Goal: Navigation & Orientation: Go to known website

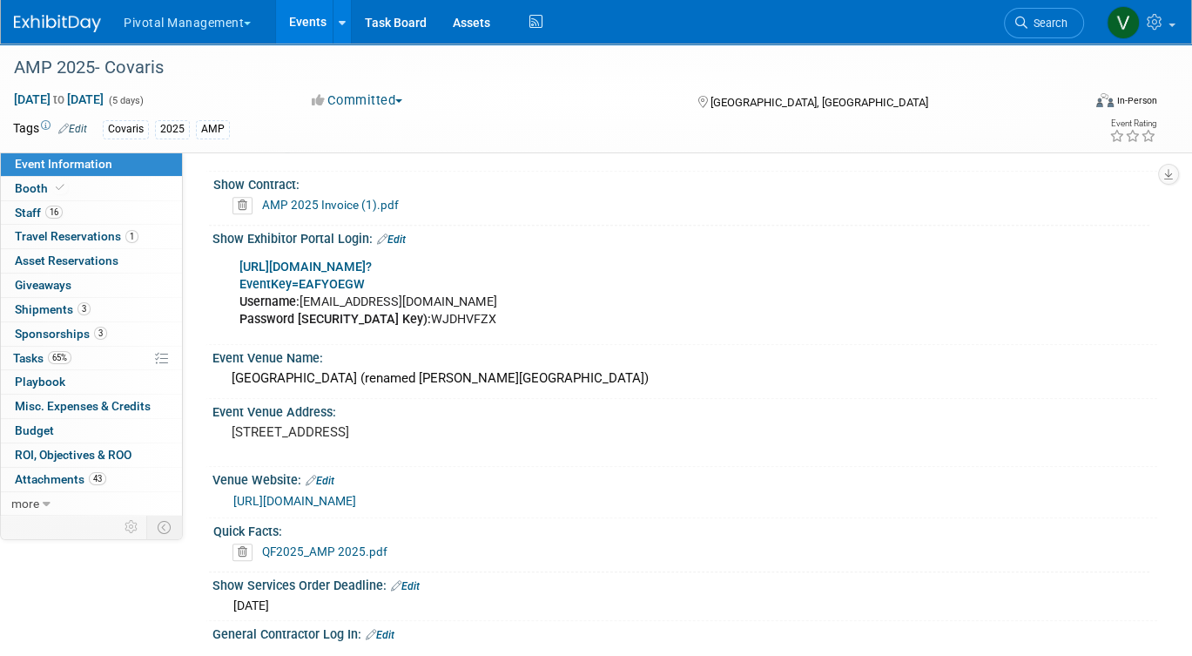
click at [314, 21] on link "Events" at bounding box center [308, 22] width 64 height 44
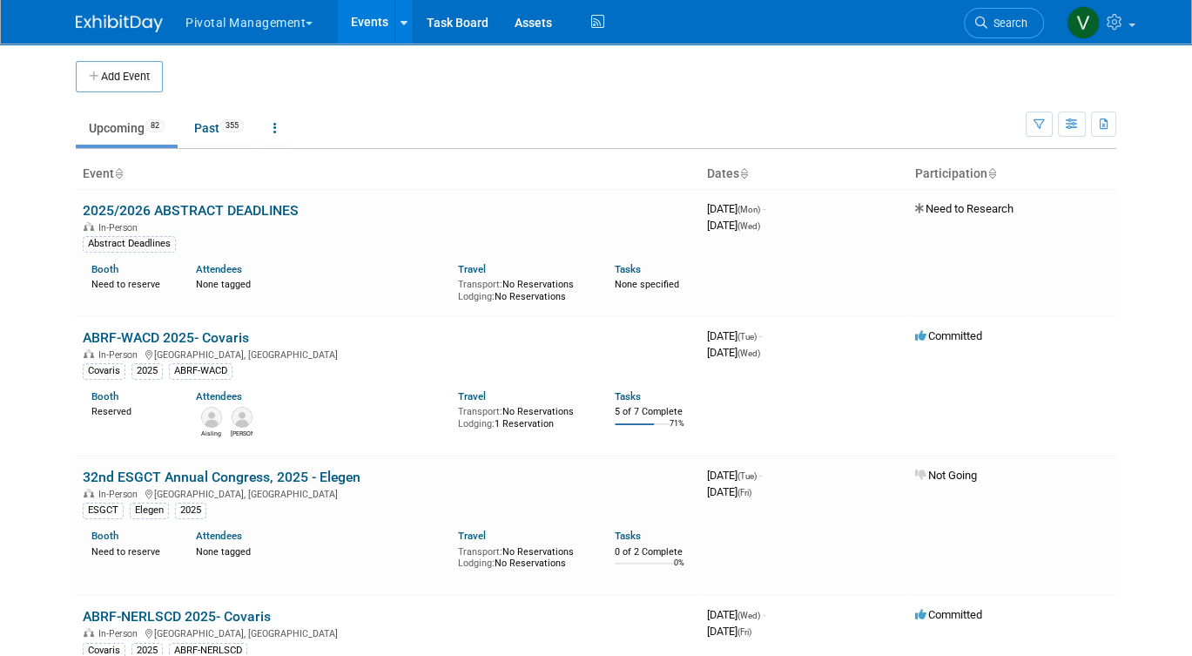
scroll to position [428, 0]
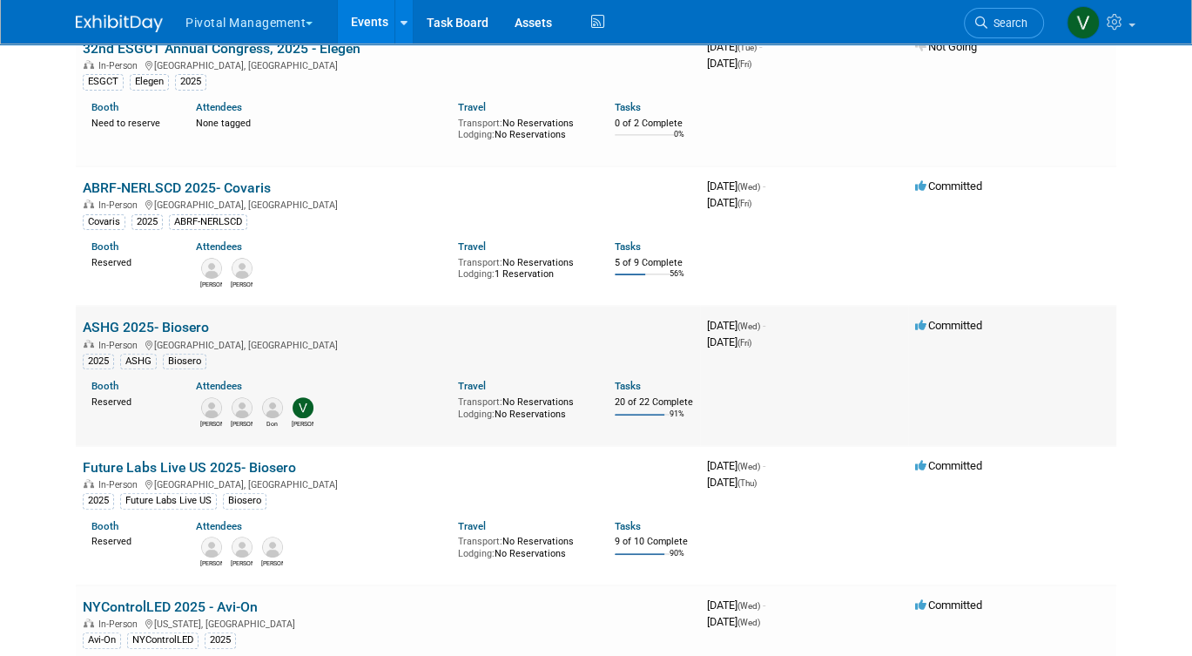
click at [174, 327] on link "ASHG 2025- Biosero" at bounding box center [146, 327] width 126 height 17
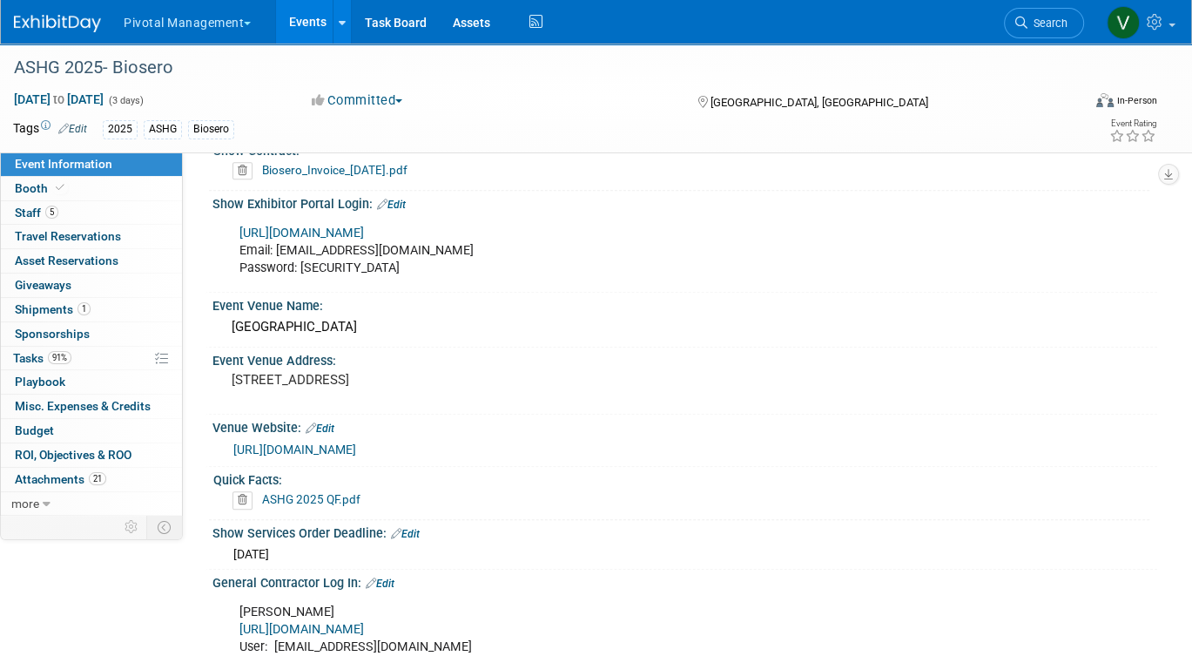
scroll to position [1452, 0]
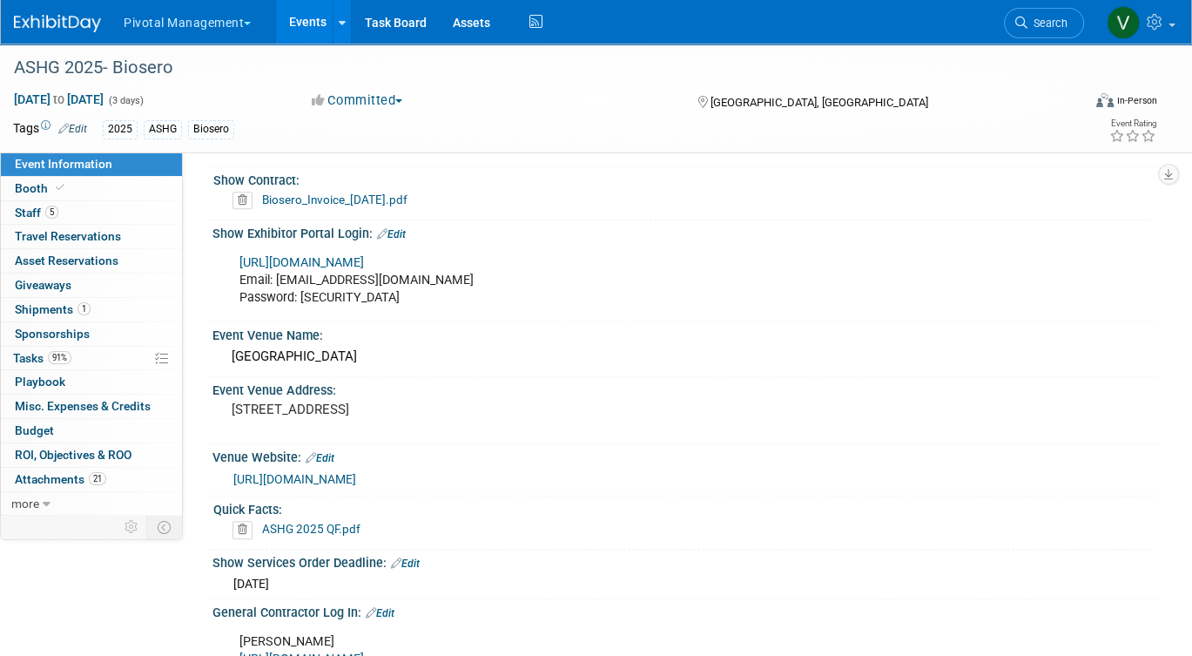
click at [311, 259] on link "https://ashg25.exh.mapyourshow.com/7_0/main/default" at bounding box center [301, 262] width 125 height 15
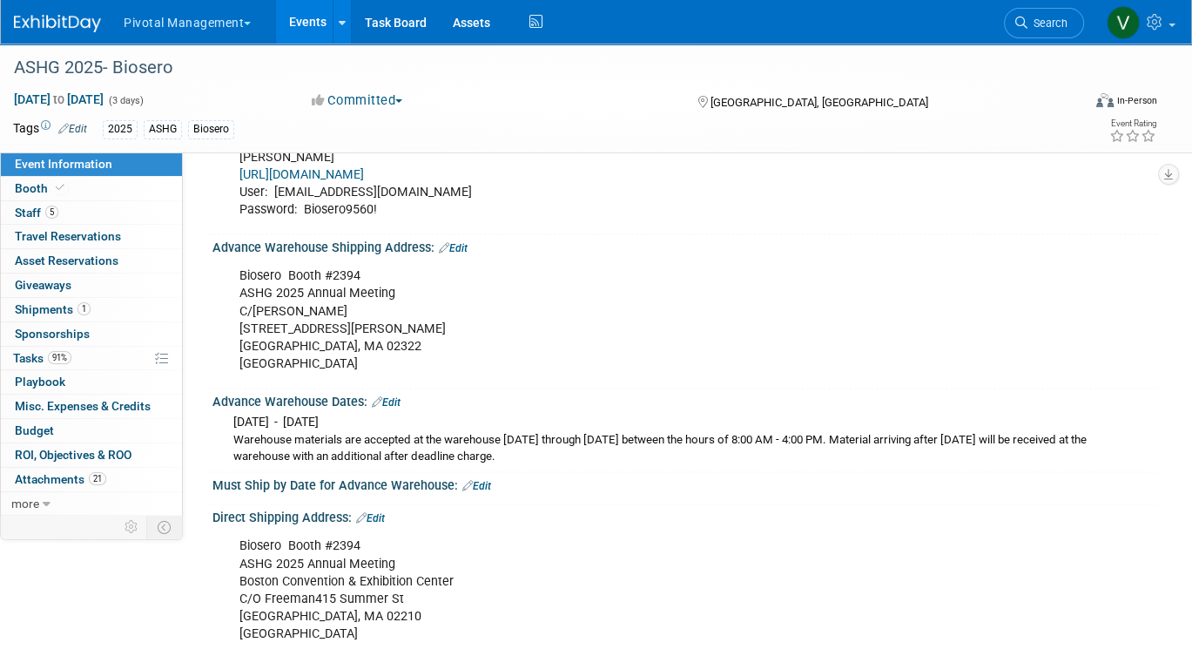
scroll to position [2396, 0]
